Goal: Transaction & Acquisition: Book appointment/travel/reservation

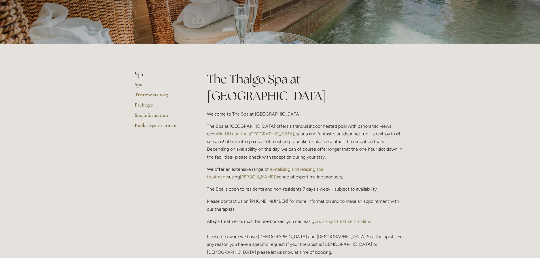
scroll to position [28, 0]
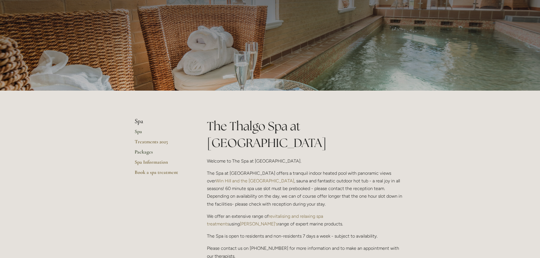
click at [147, 151] on link "Packages" at bounding box center [162, 154] width 54 height 10
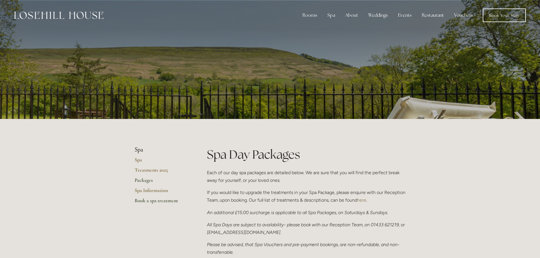
click at [157, 202] on link "Book a spa treatment" at bounding box center [162, 203] width 54 height 10
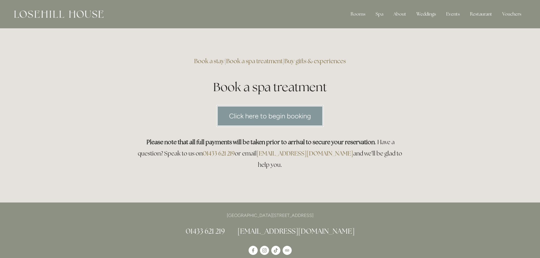
click at [259, 116] on link "Click here to begin booking" at bounding box center [269, 116] width 107 height 22
click at [304, 60] on link "Buy gifts & experiences" at bounding box center [315, 61] width 62 height 8
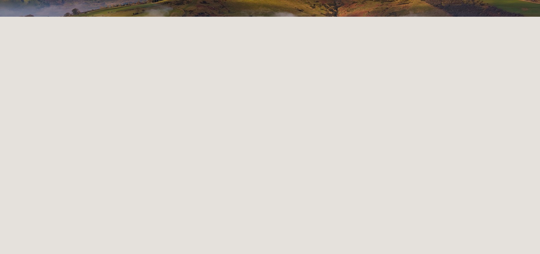
scroll to position [119, 0]
